Goal: Check status

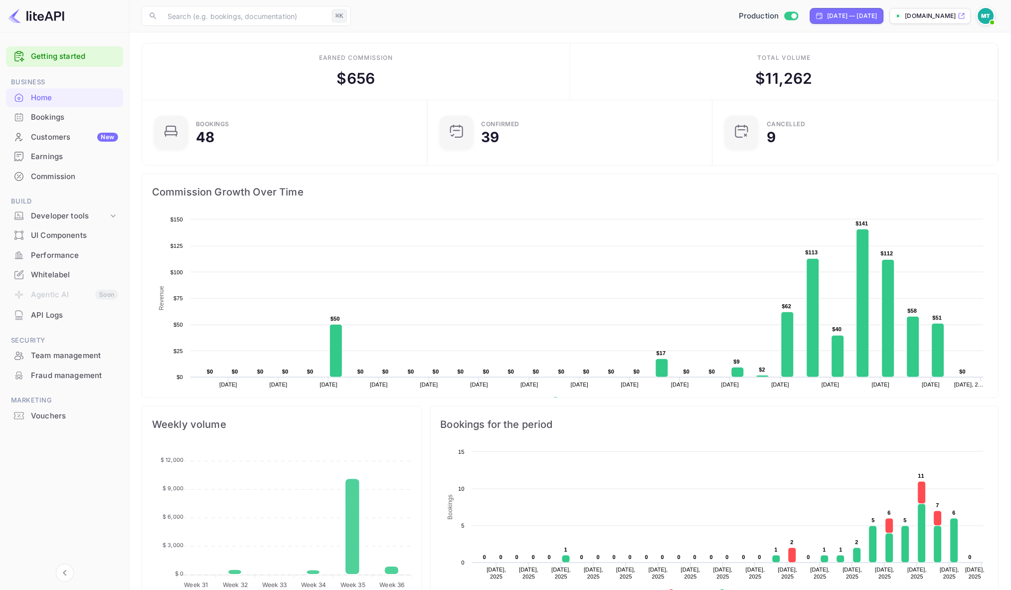
scroll to position [162, 279]
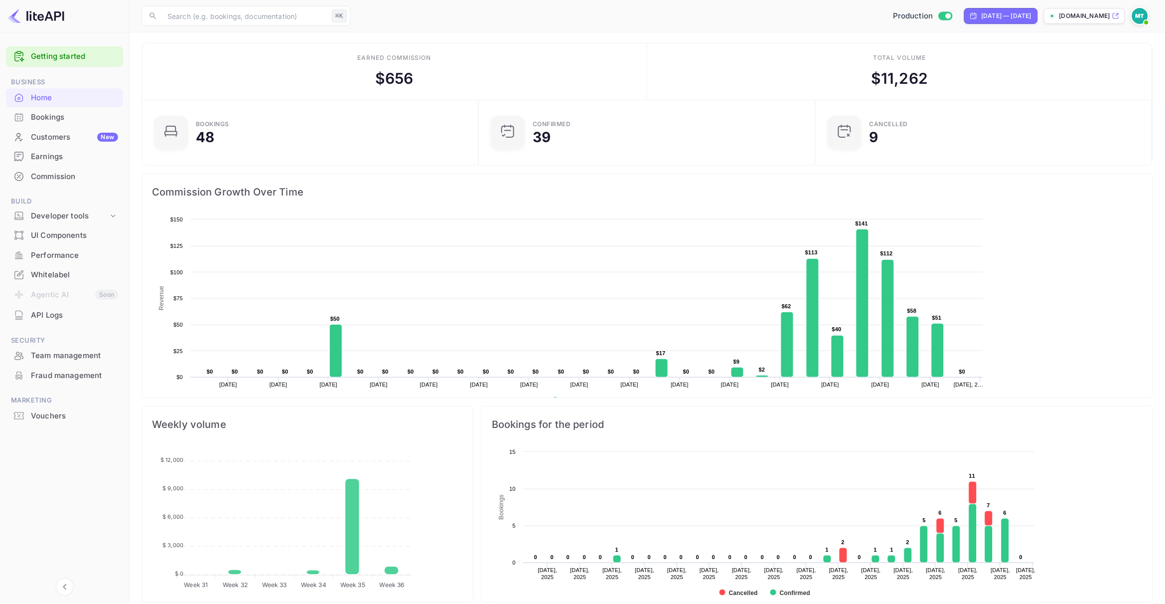
scroll to position [162, 330]
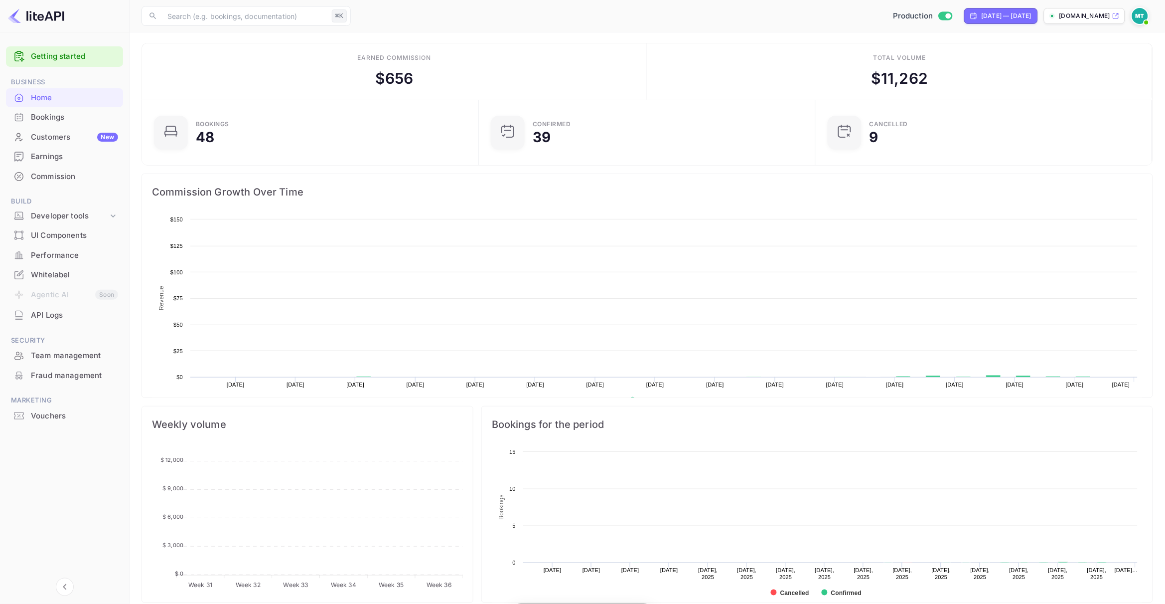
scroll to position [162, 330]
